Goal: Information Seeking & Learning: Learn about a topic

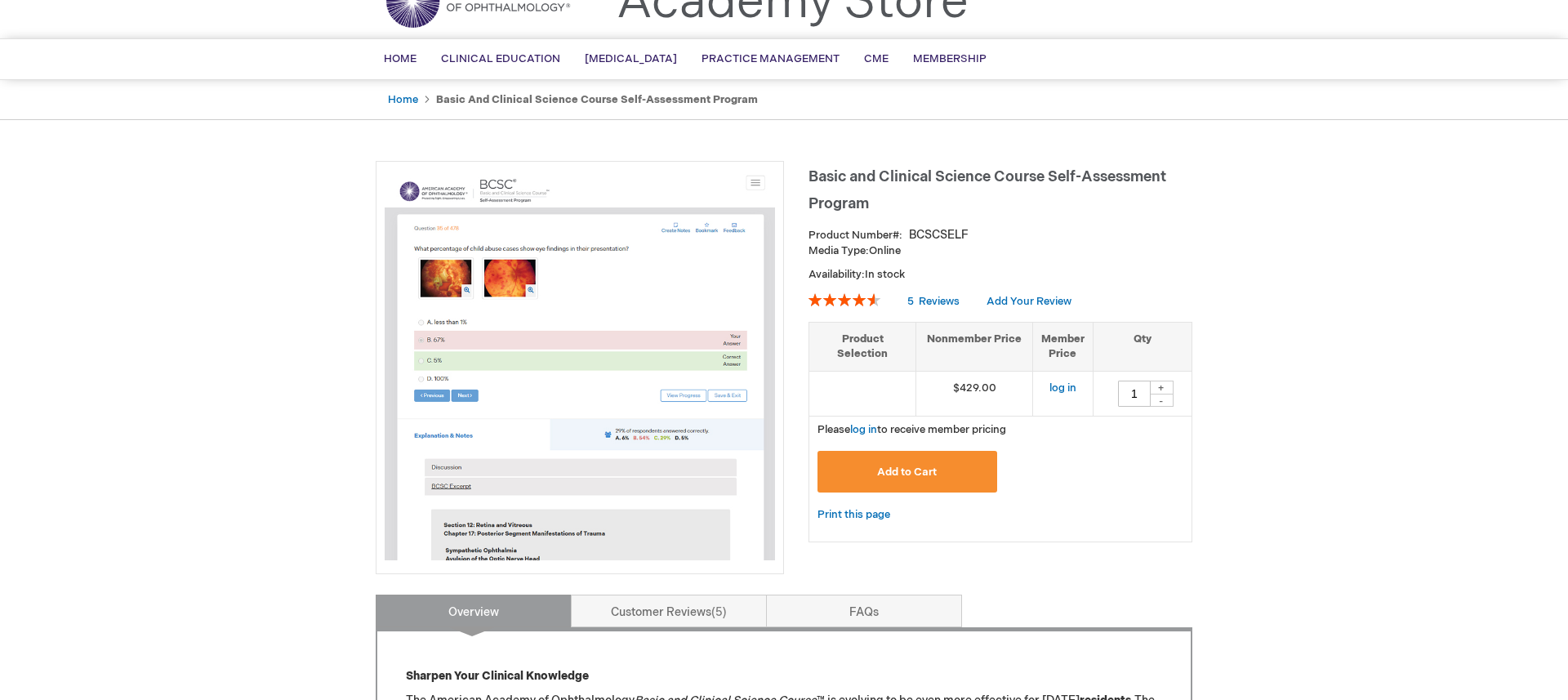
scroll to position [86, 0]
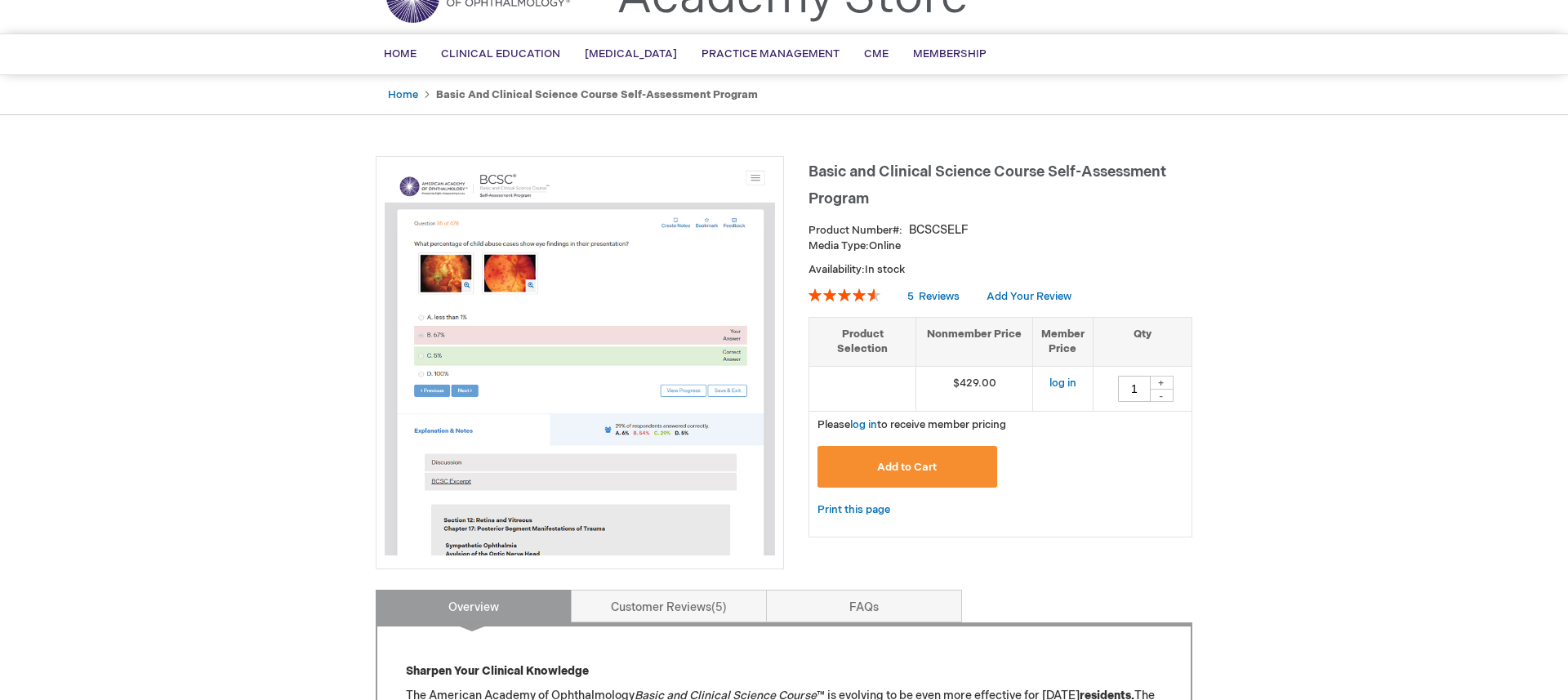
click at [967, 385] on td "$429.00" at bounding box center [975, 389] width 117 height 45
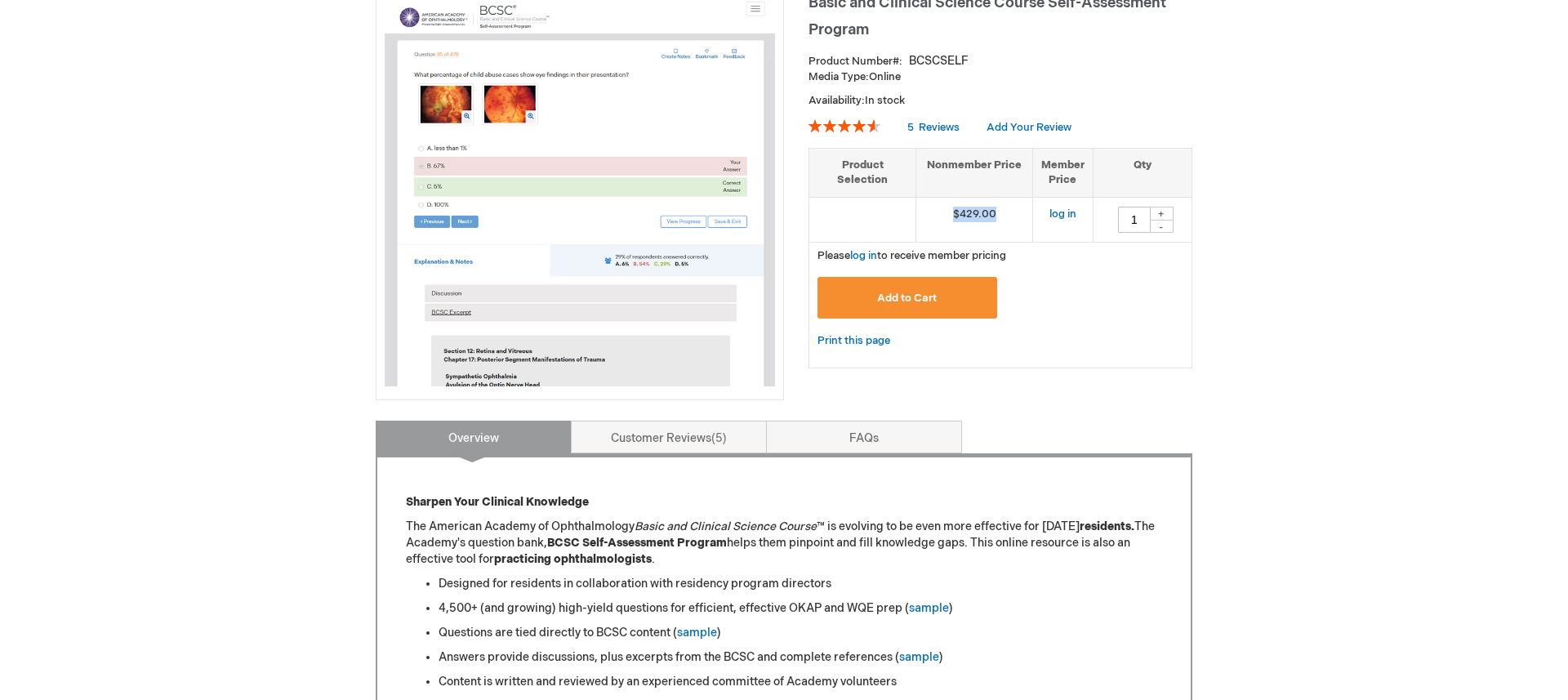
scroll to position [256, 0]
click at [722, 453] on link "Customer Reviews 5" at bounding box center [668, 437] width 196 height 32
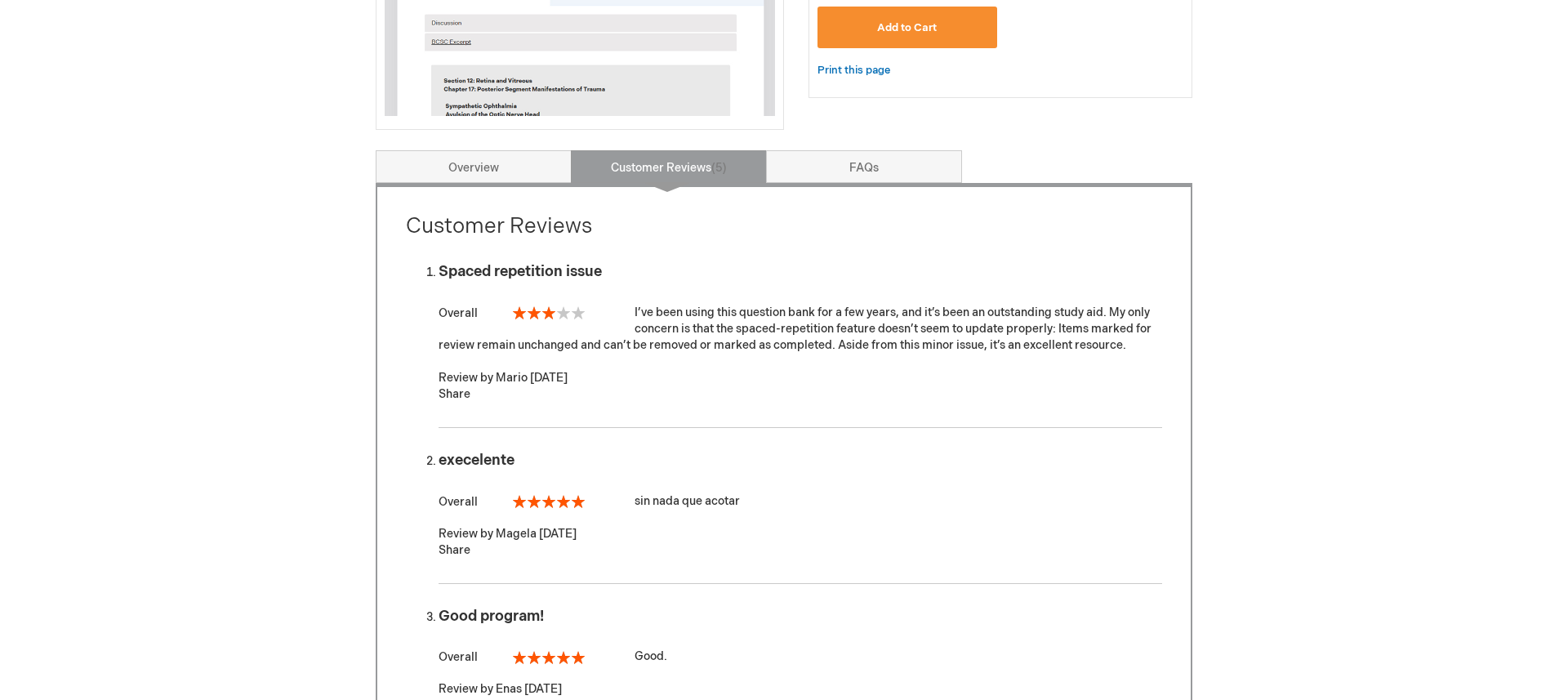
scroll to position [526, 0]
click at [770, 337] on div "I’ve been using this question bank for a few years, and it’s been an outstandin…" at bounding box center [800, 328] width 724 height 49
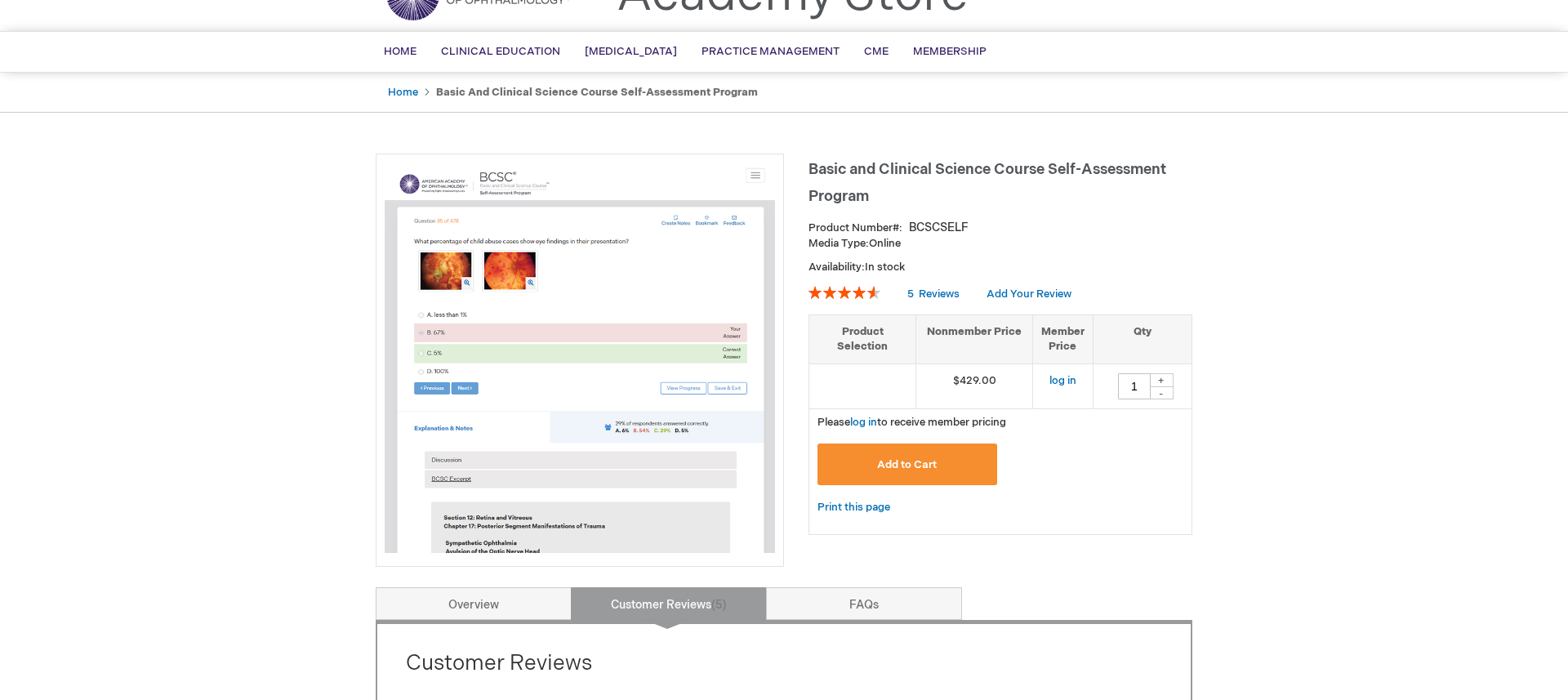
scroll to position [90, 0]
click at [977, 385] on td "$429.00" at bounding box center [975, 384] width 117 height 45
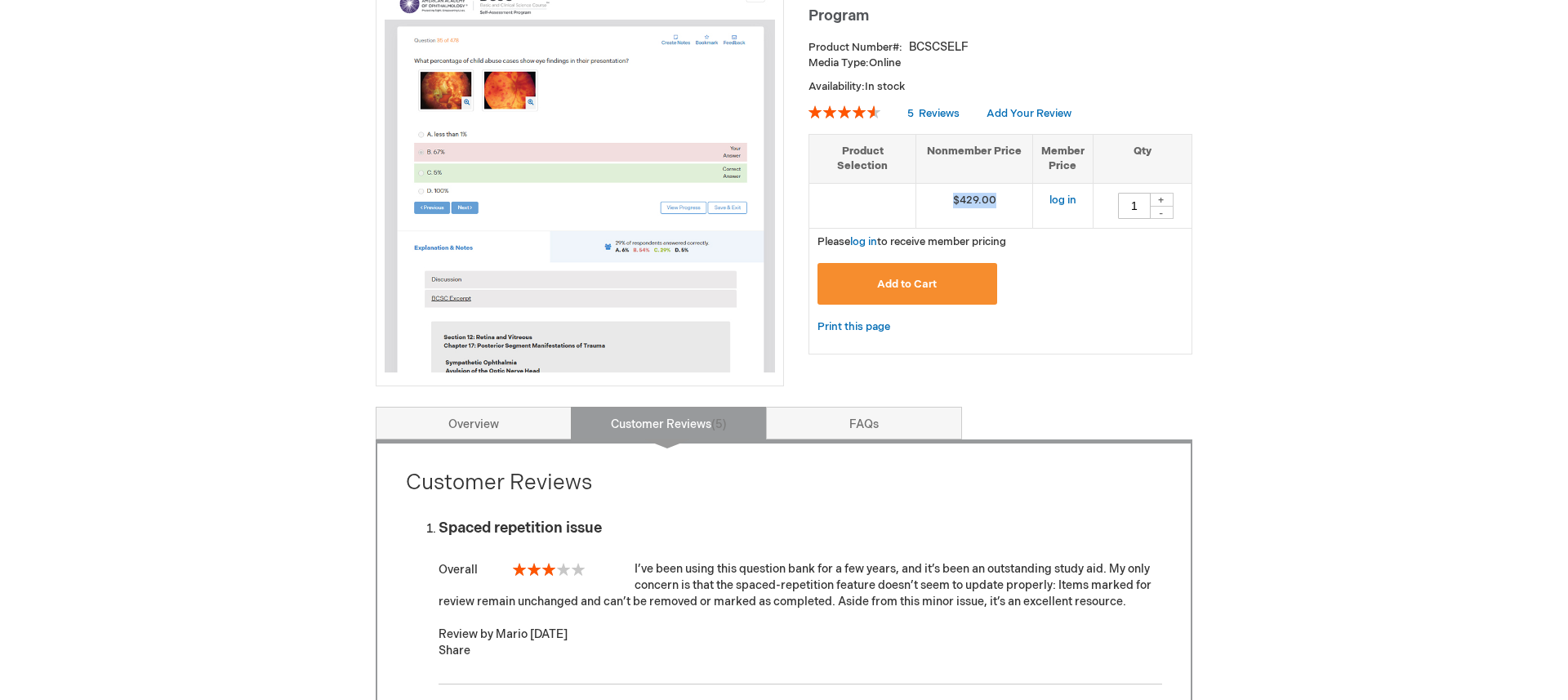
scroll to position [279, 0]
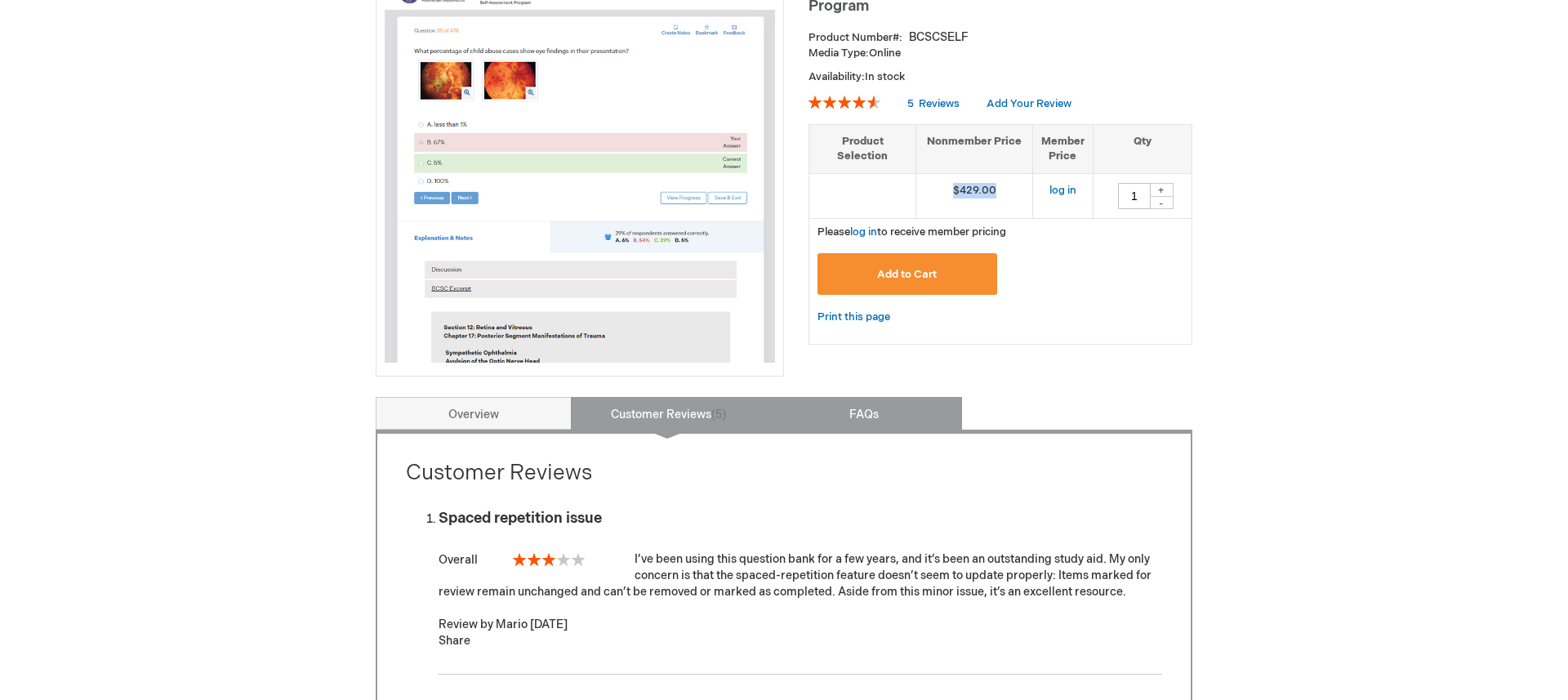
click at [894, 419] on link "FAQs" at bounding box center [864, 413] width 196 height 32
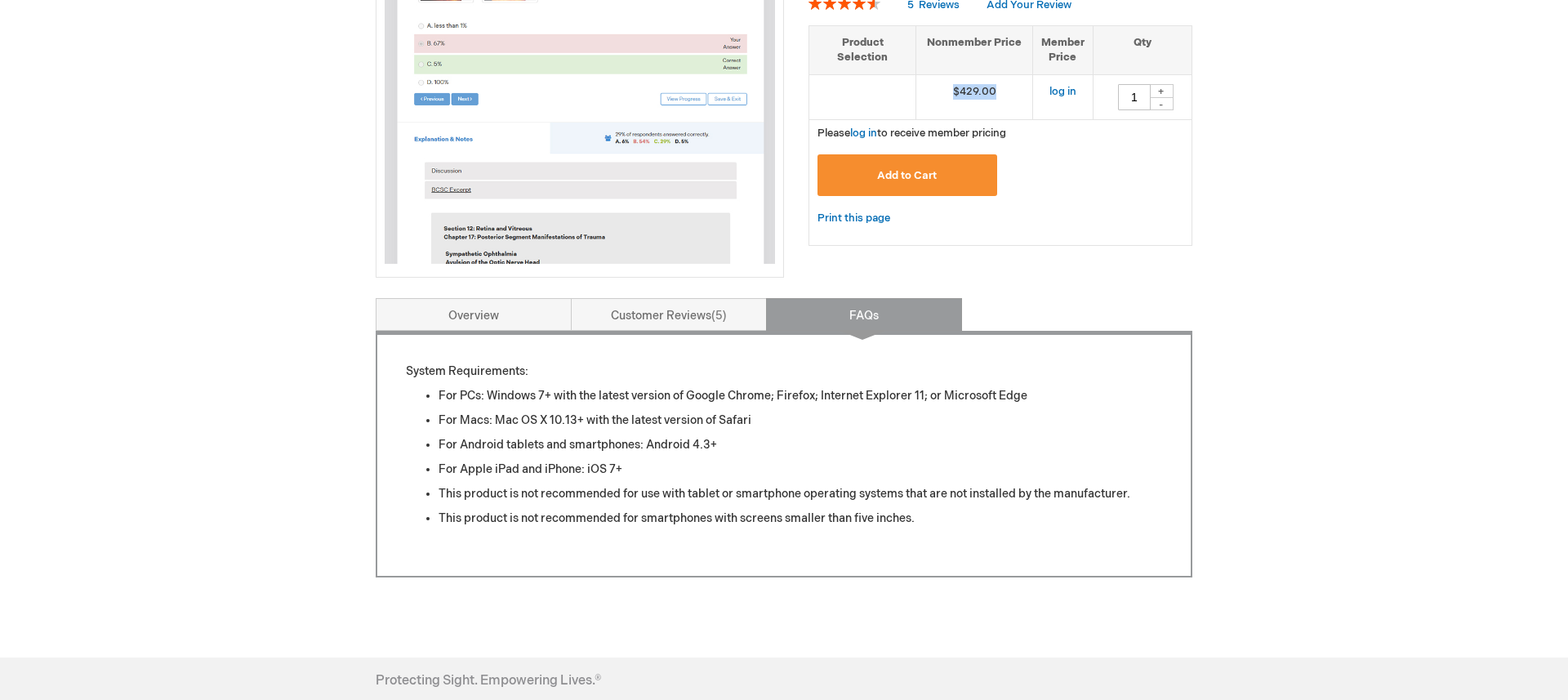
scroll to position [397, 0]
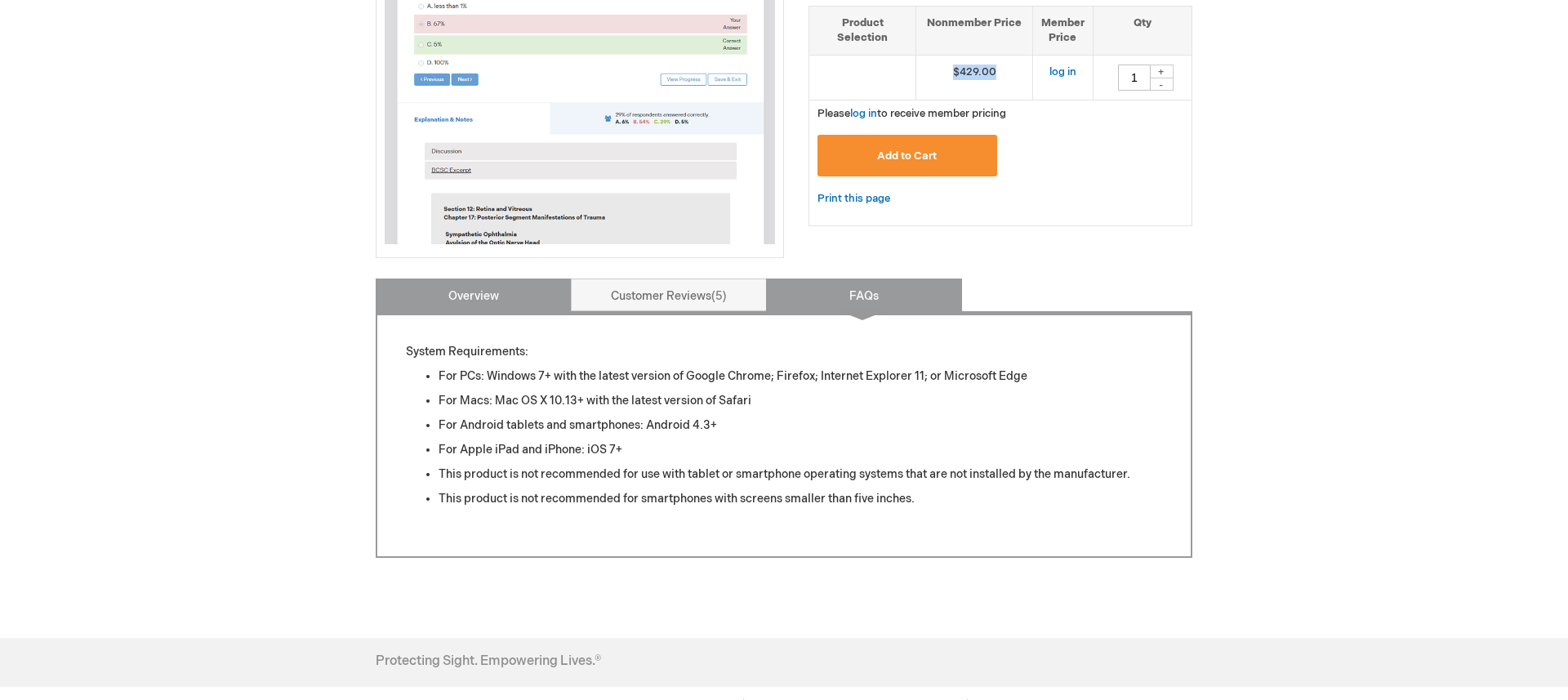
click at [536, 294] on link "Overview" at bounding box center [473, 295] width 196 height 32
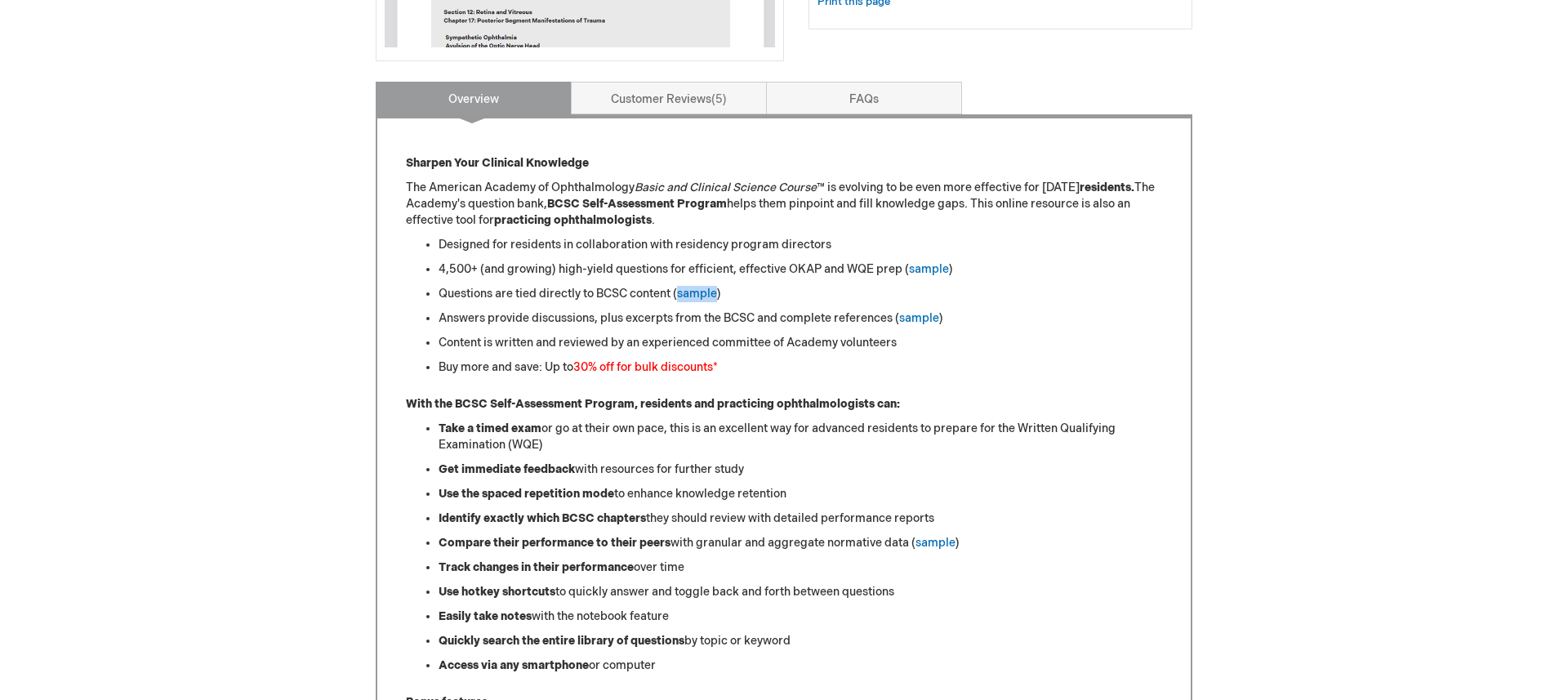
scroll to position [594, 0]
click at [705, 99] on link "Customer Reviews 5" at bounding box center [668, 98] width 196 height 32
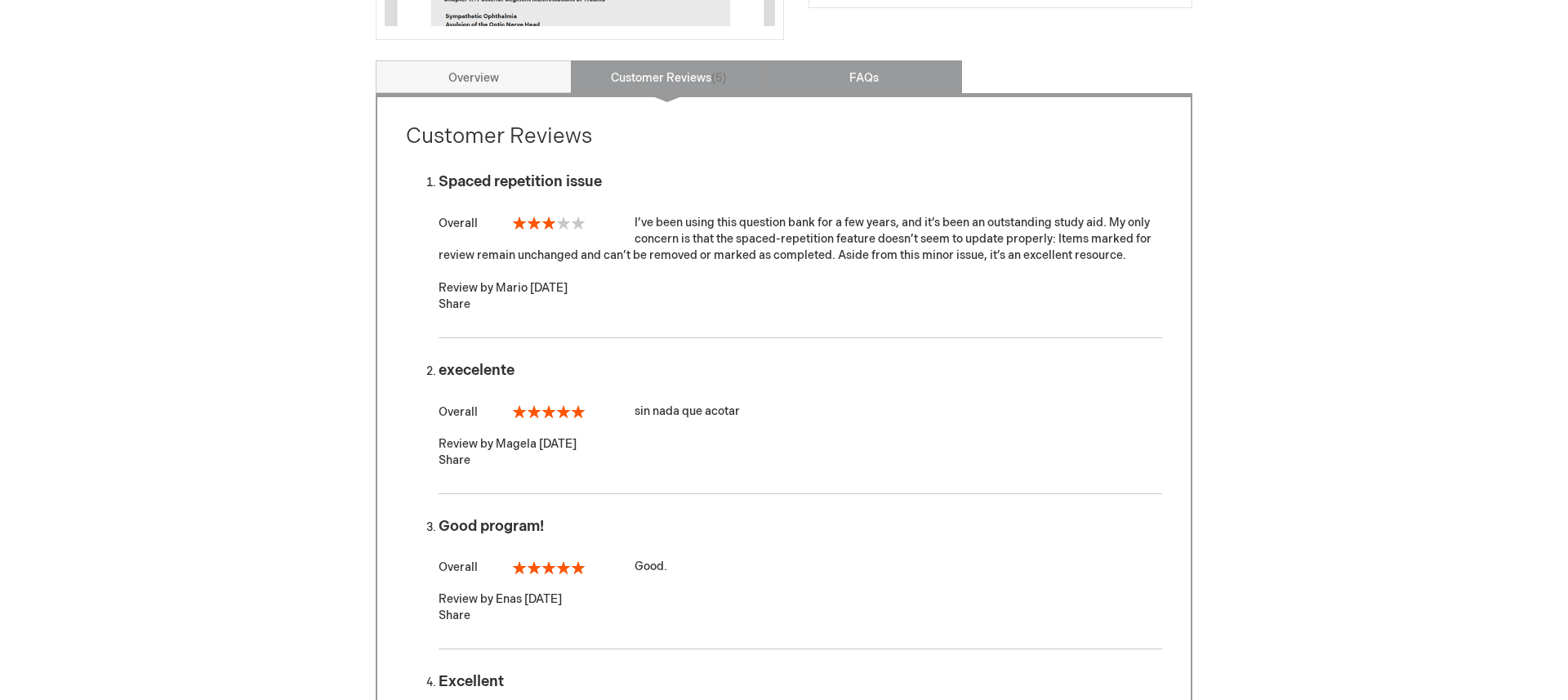
click at [832, 86] on link "FAQs" at bounding box center [864, 77] width 196 height 32
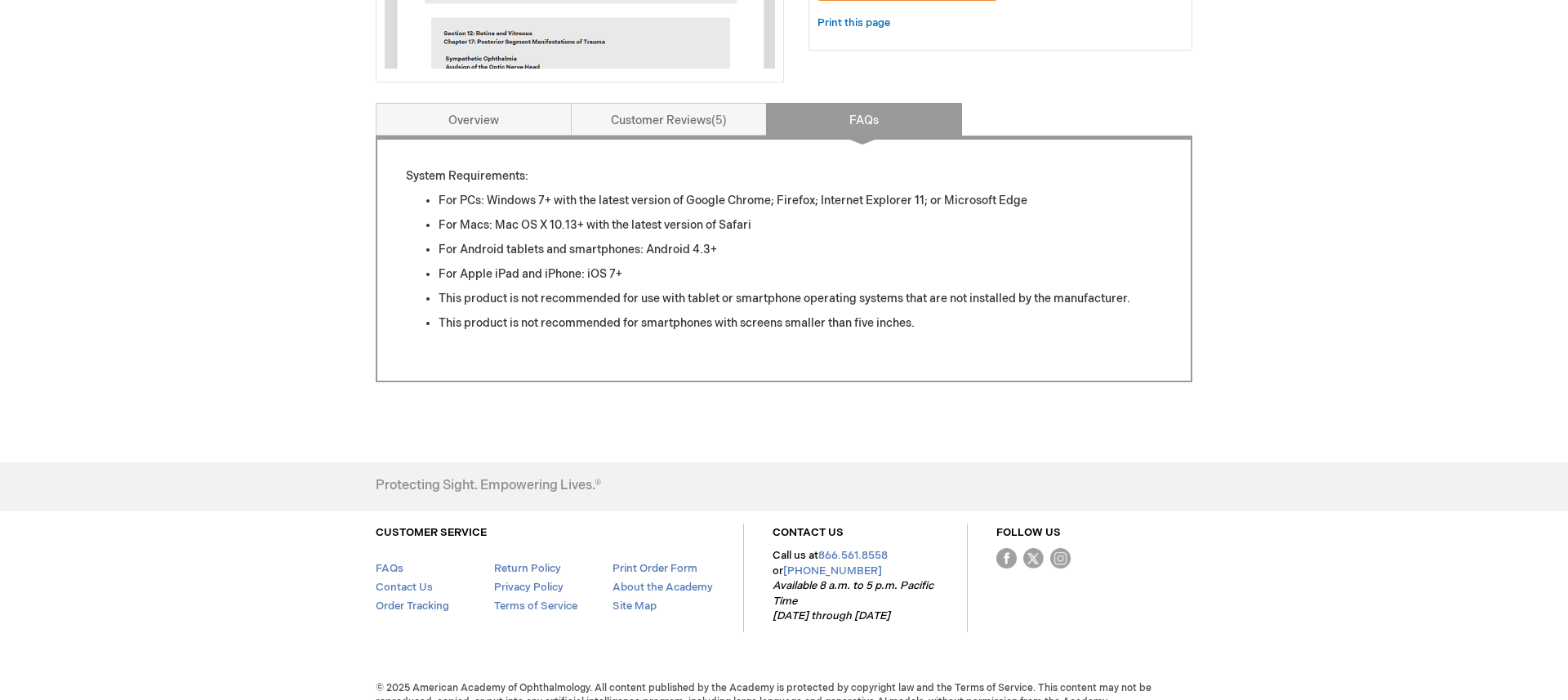
scroll to position [572, 0]
click at [486, 119] on link "Overview" at bounding box center [473, 120] width 196 height 32
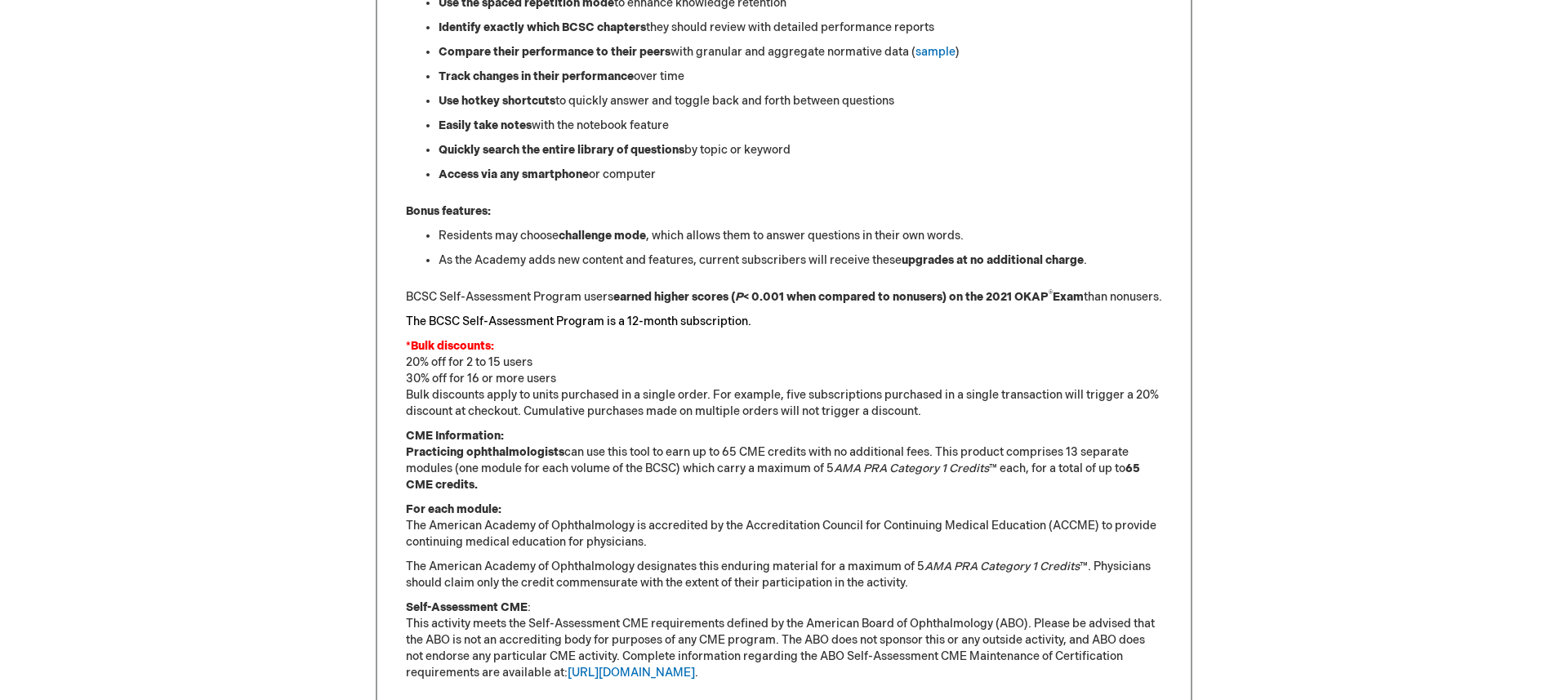
scroll to position [1239, 0]
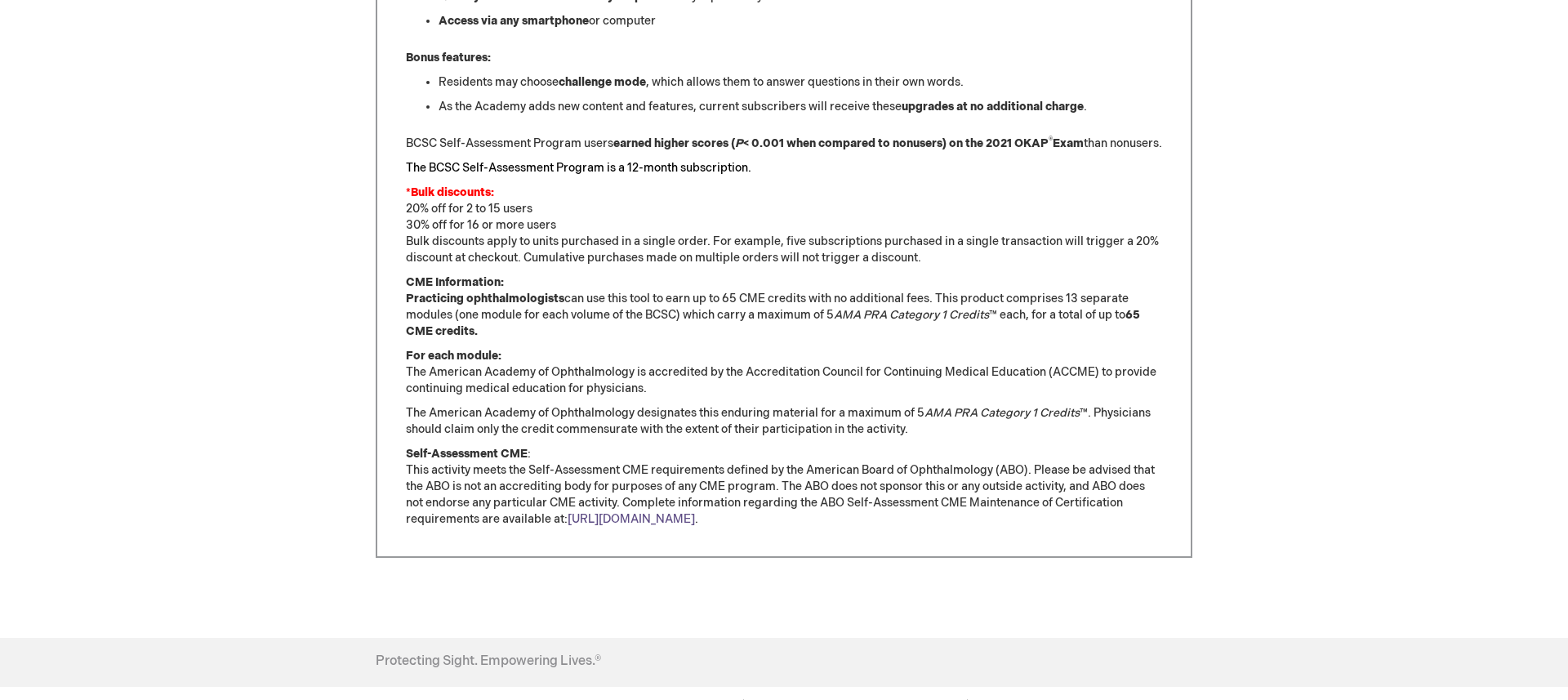
click at [691, 526] on link "[URL][DOMAIN_NAME]" at bounding box center [631, 519] width 127 height 14
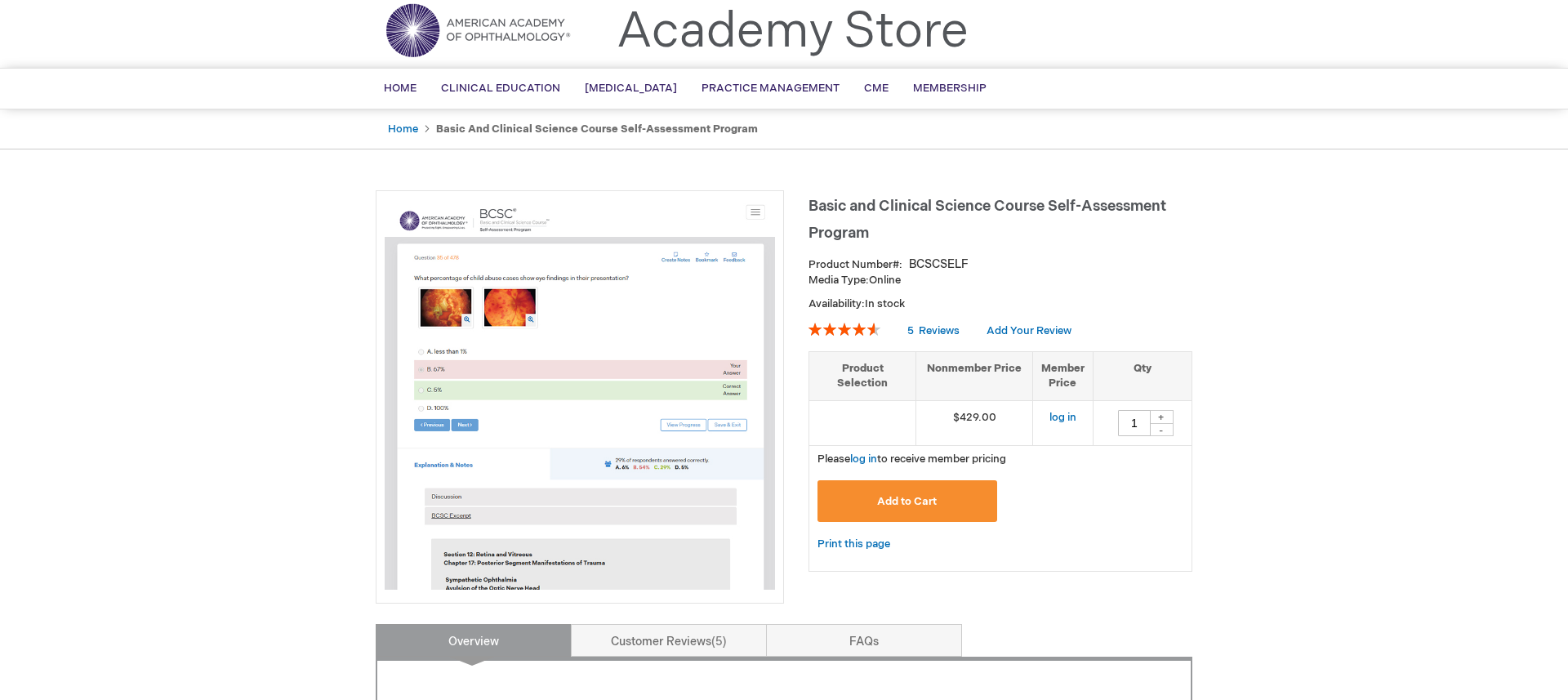
scroll to position [0, 0]
